Goal: Navigation & Orientation: Find specific page/section

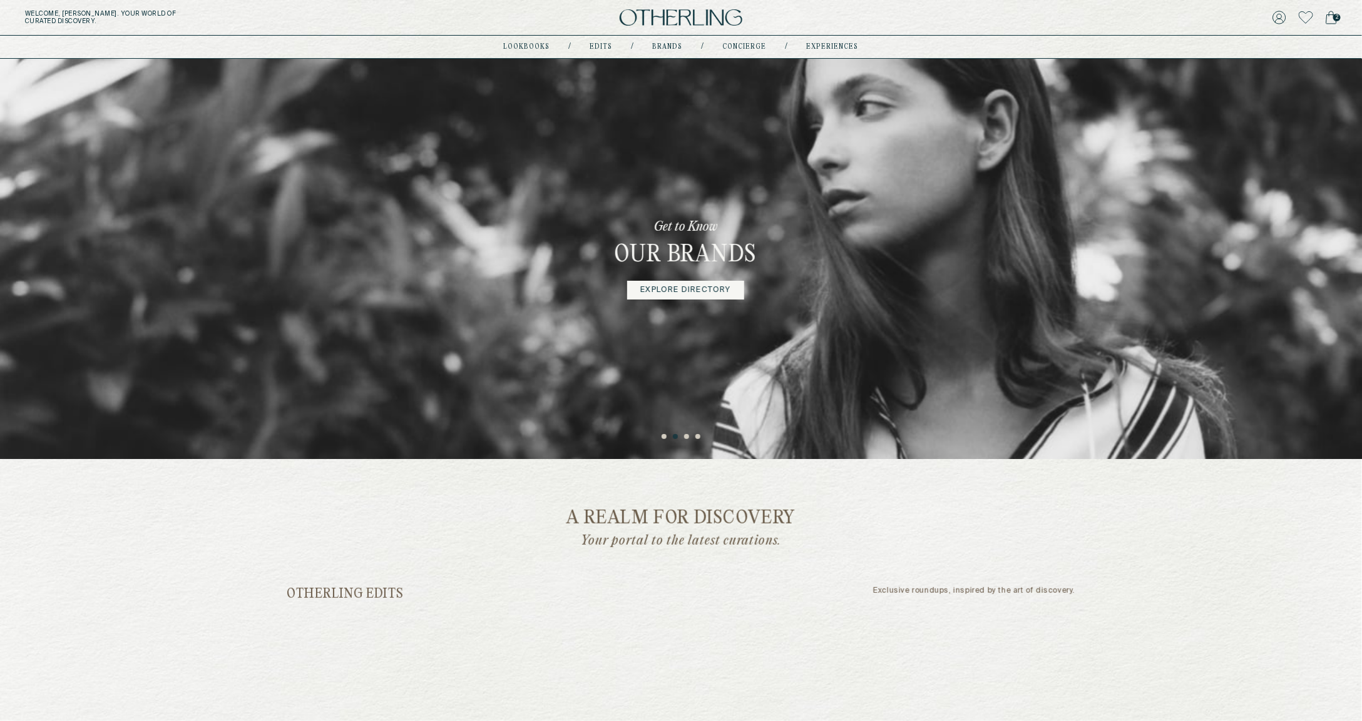
click at [1332, 21] on icon at bounding box center [1330, 18] width 11 height 14
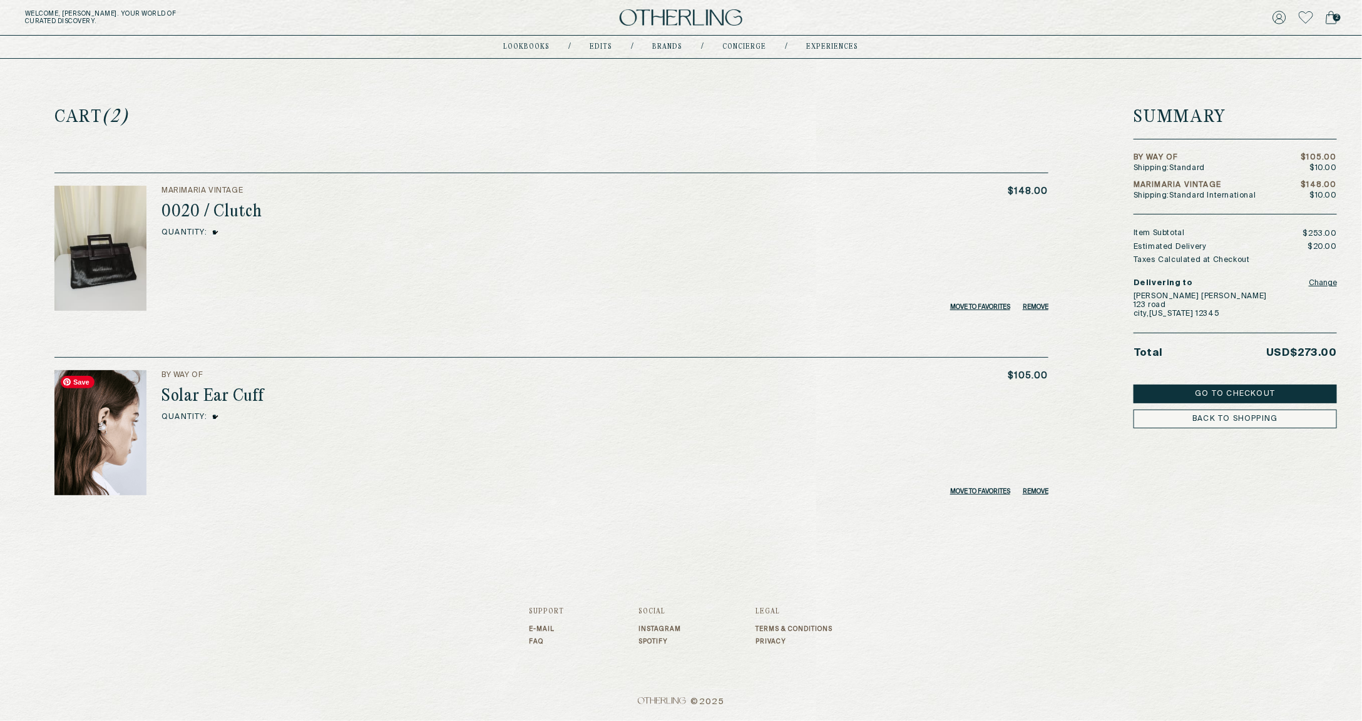
click at [130, 404] on img at bounding box center [100, 432] width 92 height 125
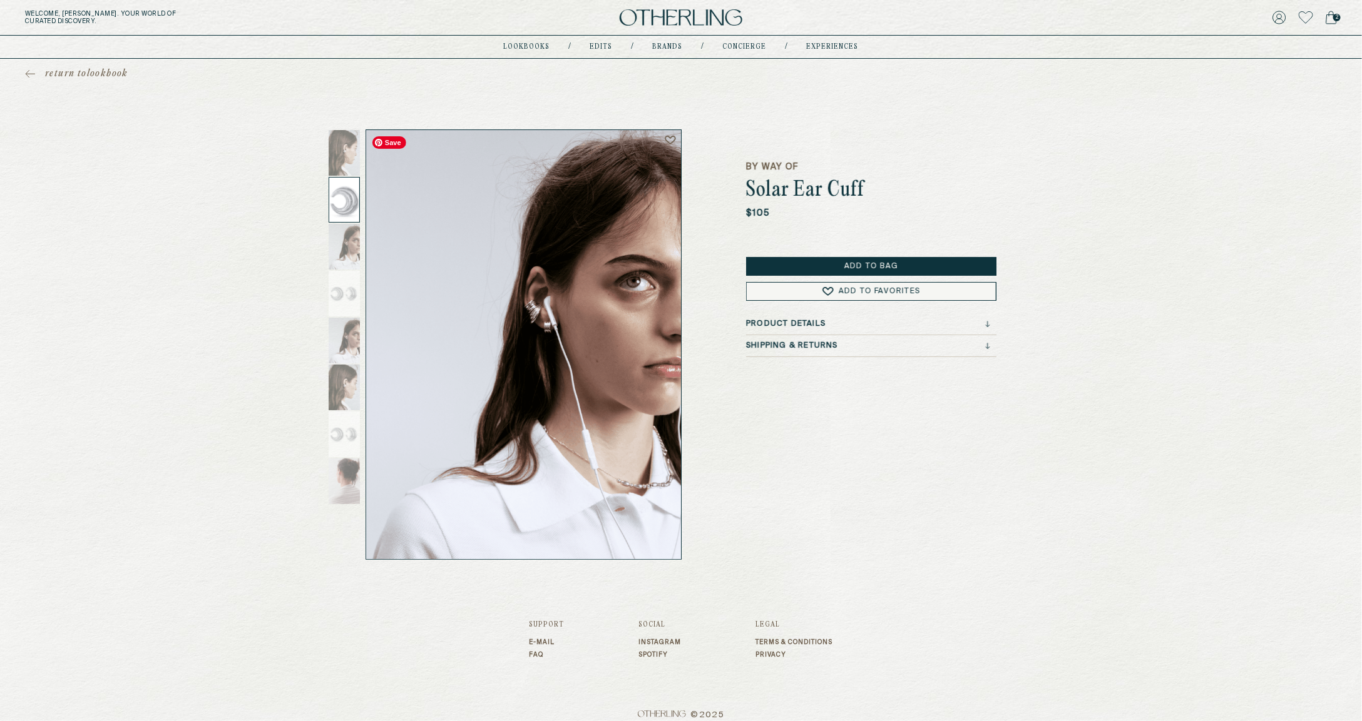
click at [334, 207] on div at bounding box center [344, 200] width 31 height 46
click at [1333, 23] on icon at bounding box center [1330, 18] width 11 height 14
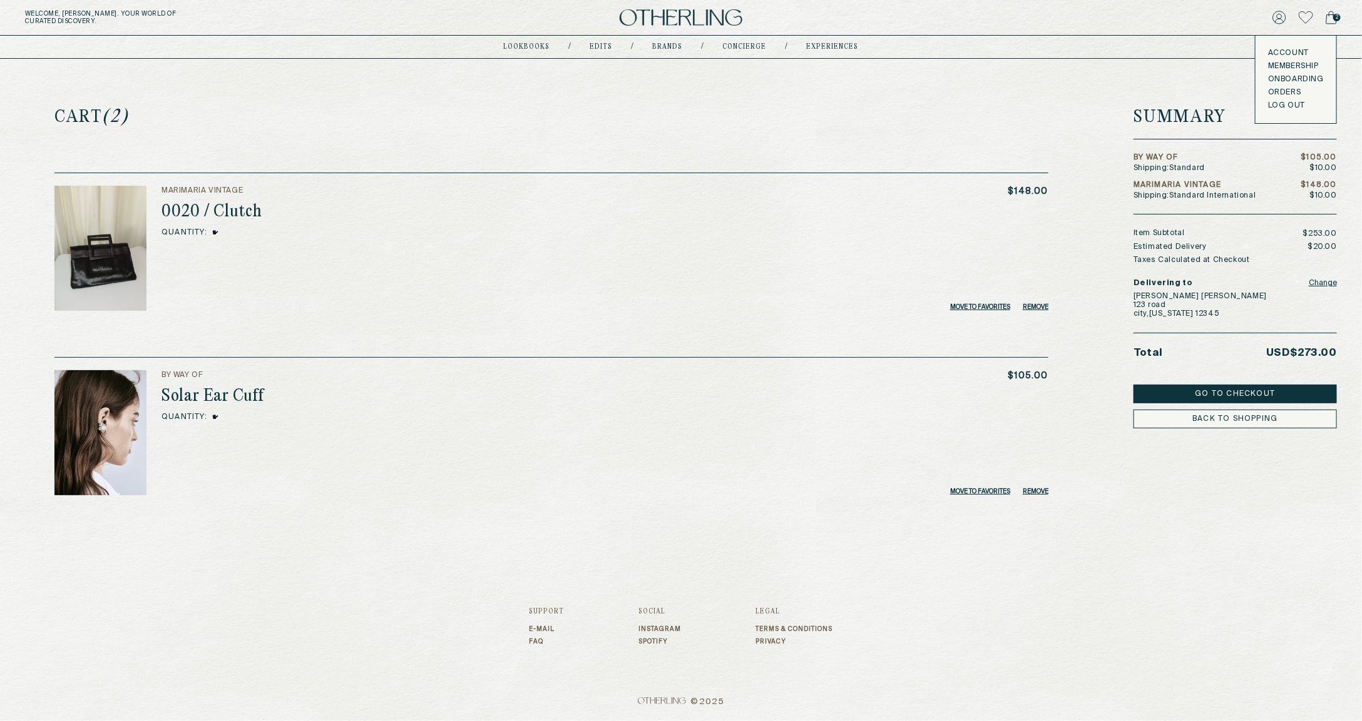
click at [1299, 108] on button "LOG OUT" at bounding box center [1286, 106] width 37 height 10
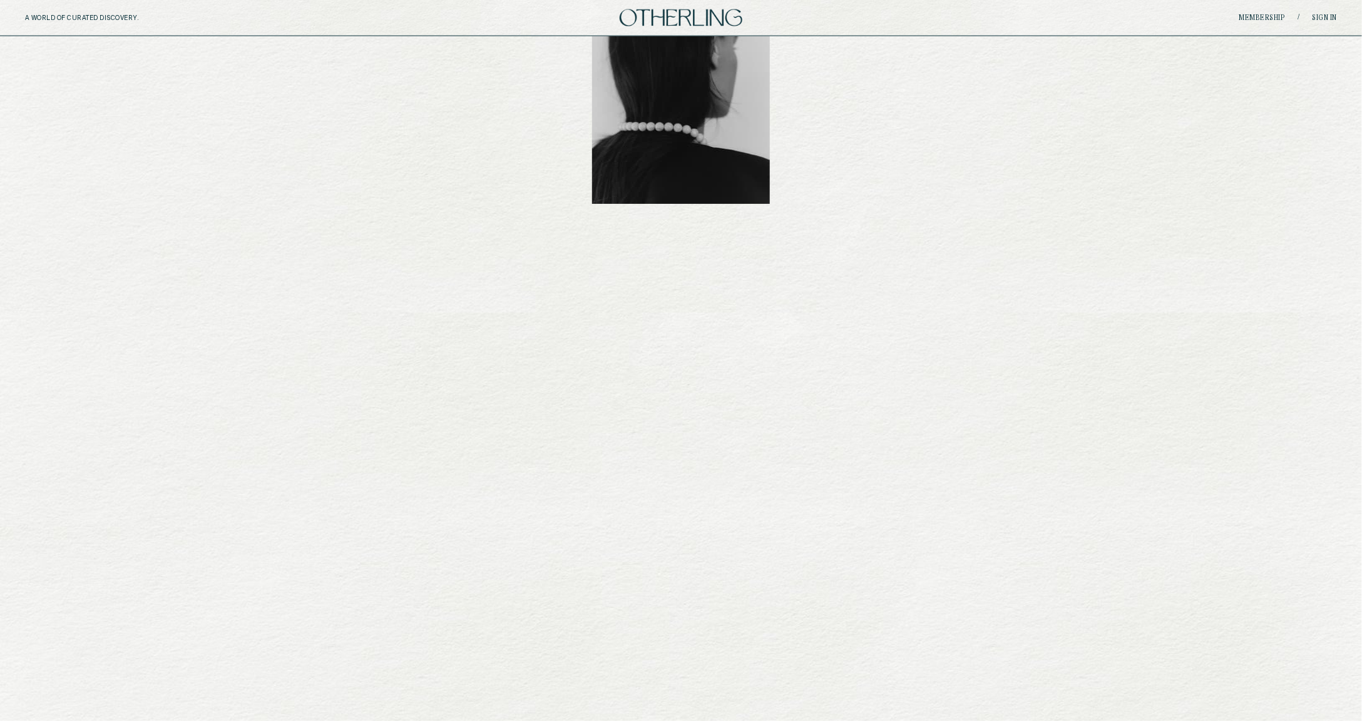
scroll to position [1300, 0]
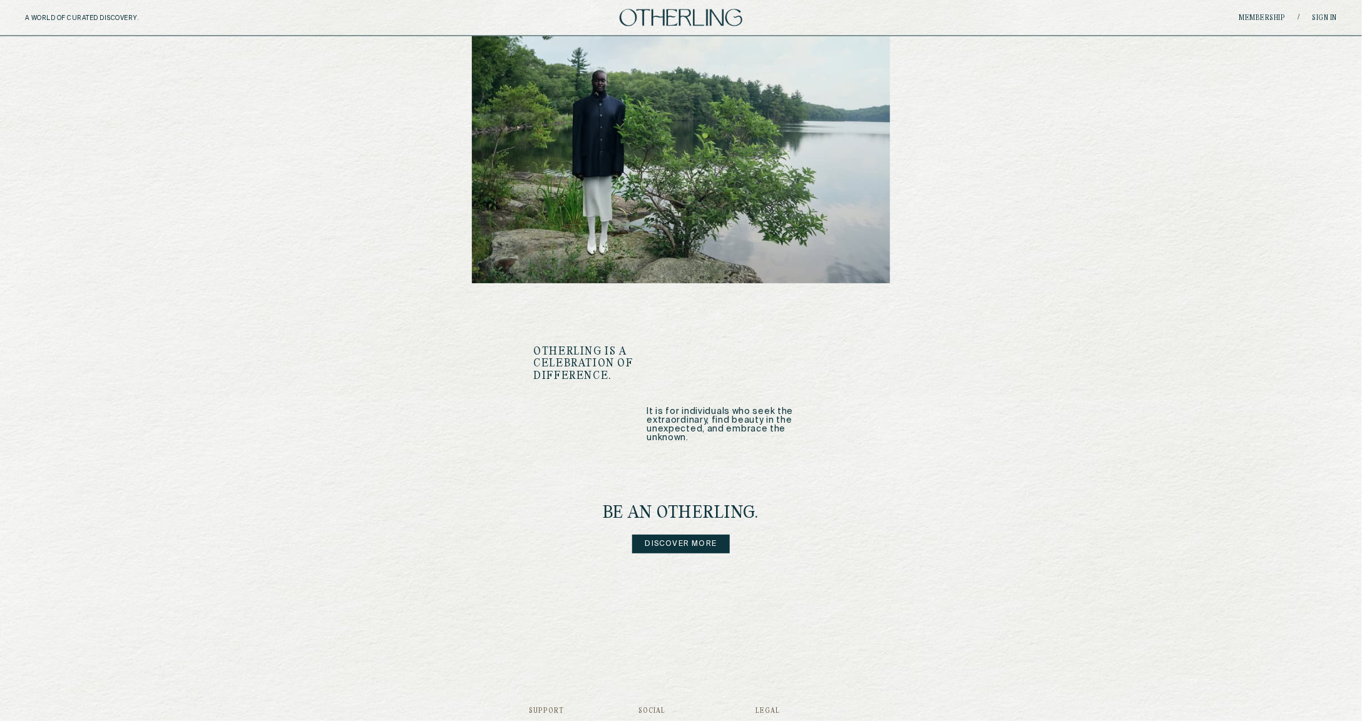
click at [696, 535] on link "Discover more" at bounding box center [681, 544] width 98 height 19
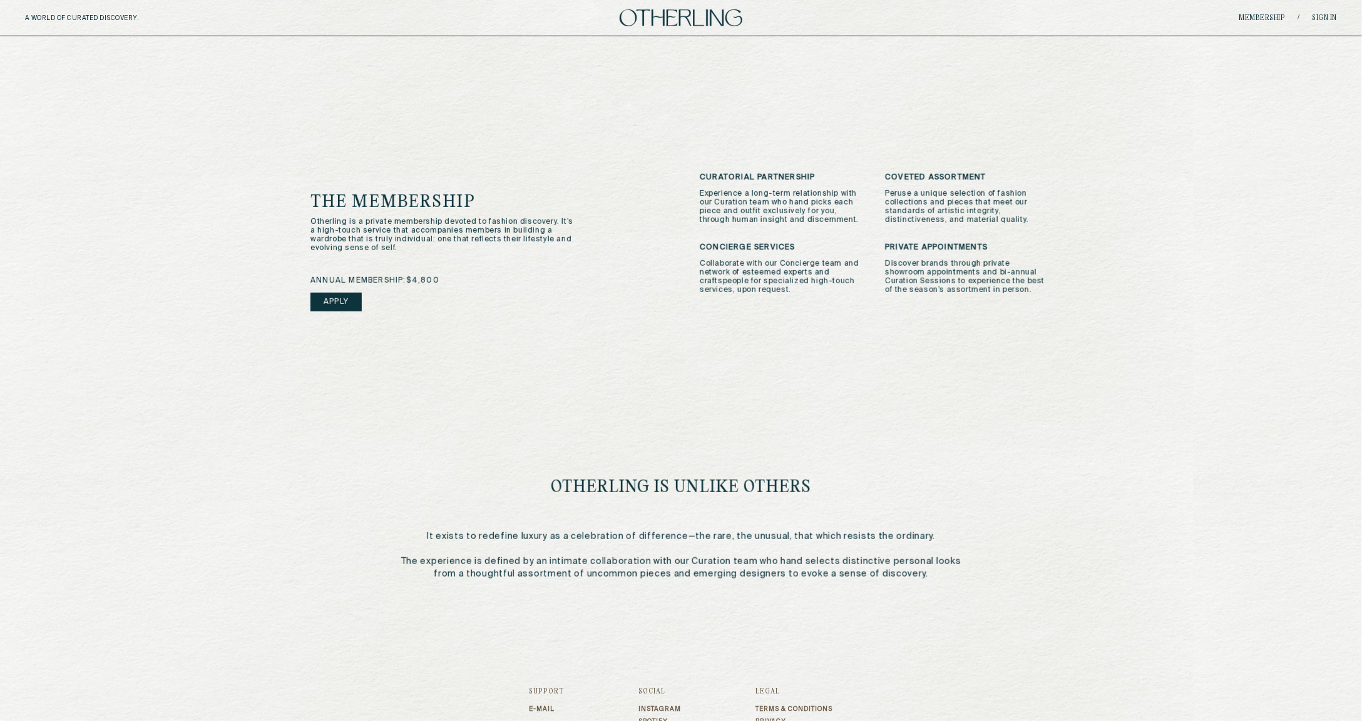
scroll to position [334, 0]
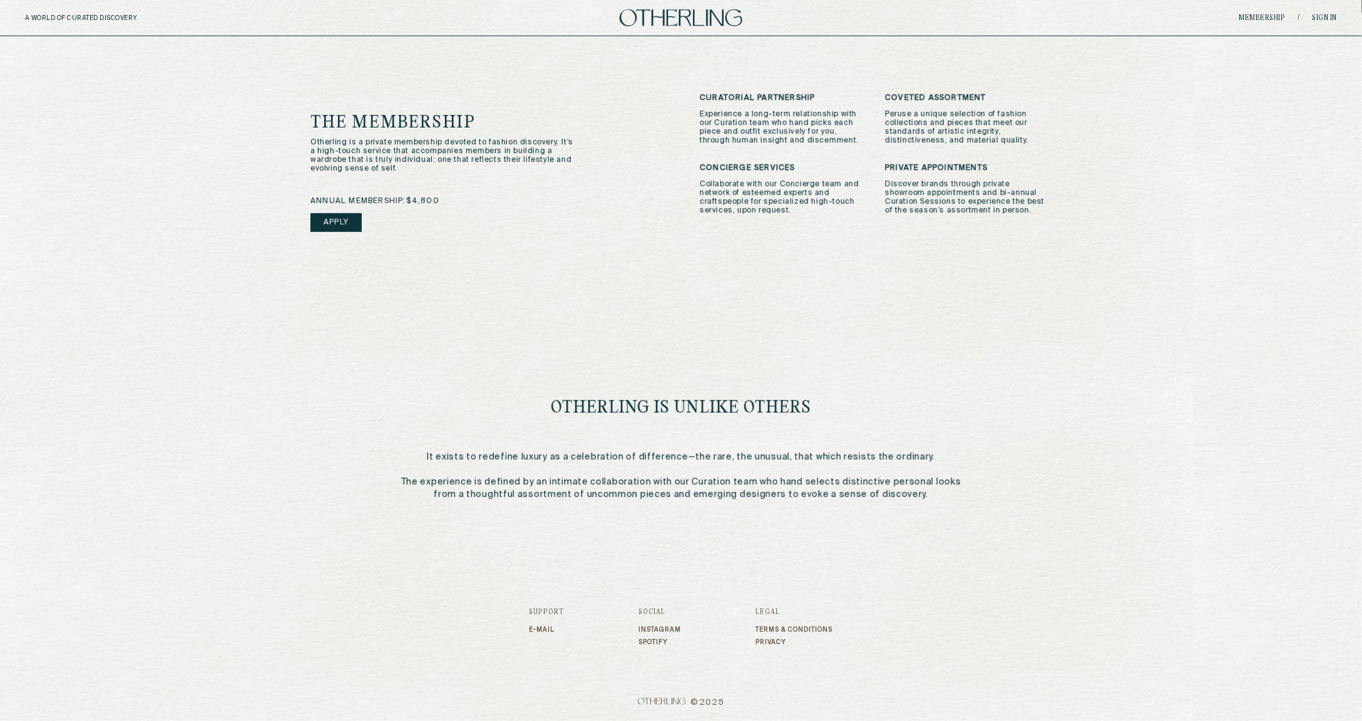
click at [439, 458] on p "It exists to redefine luxury as a celebration of difference—the rare, the unusu…" at bounding box center [681, 476] width 580 height 50
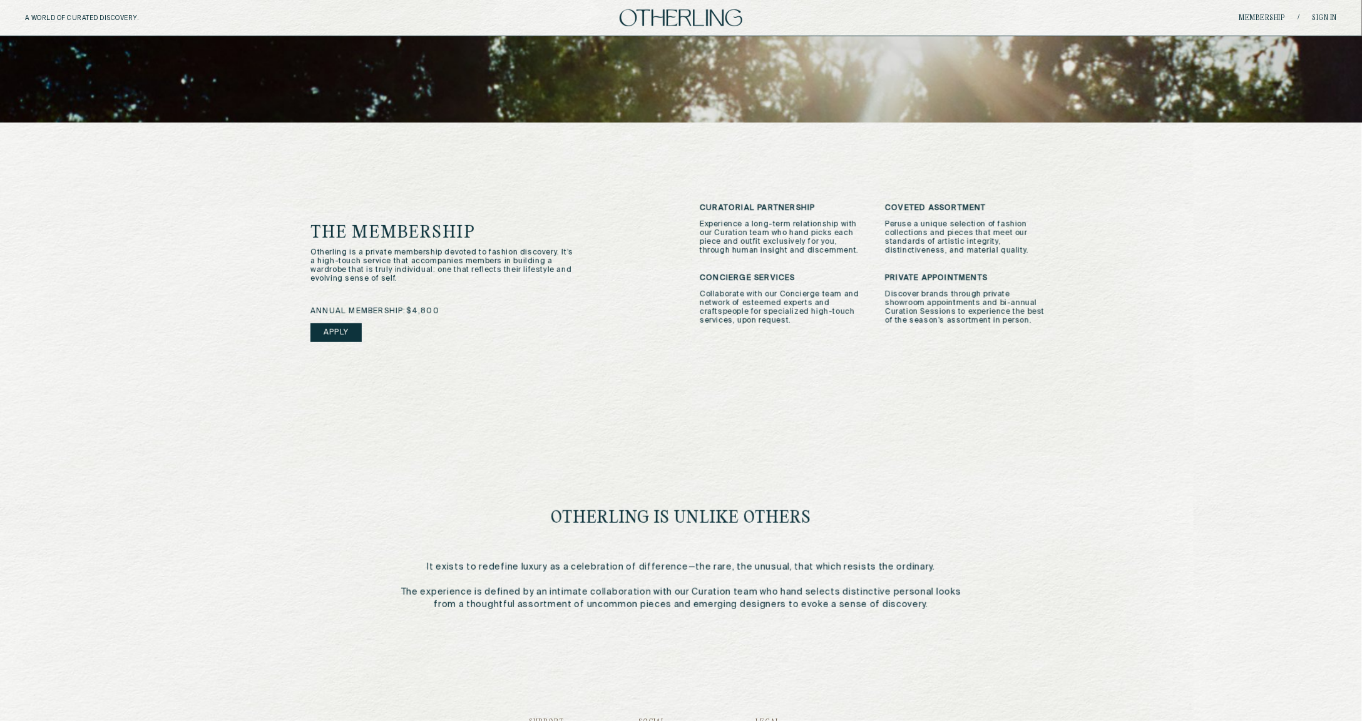
scroll to position [0, 0]
